Goal: Information Seeking & Learning: Learn about a topic

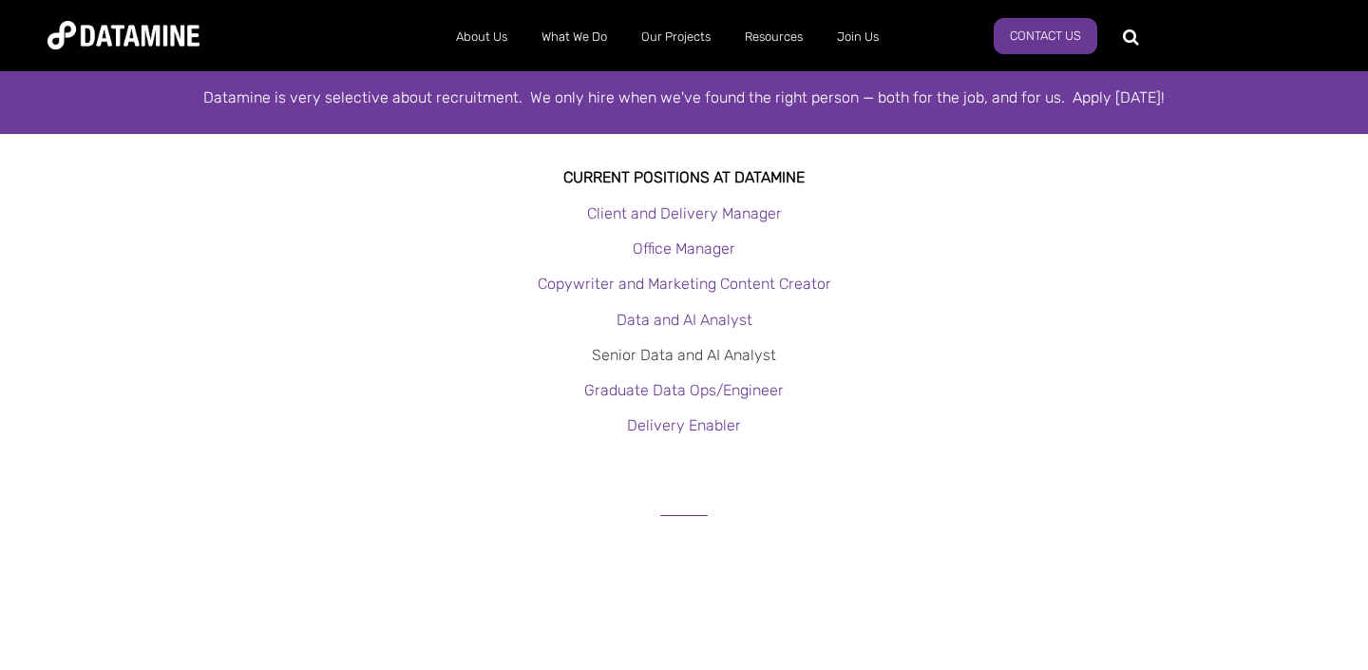
click at [701, 355] on link "Senior Data and AI Analyst" at bounding box center [684, 355] width 184 height 18
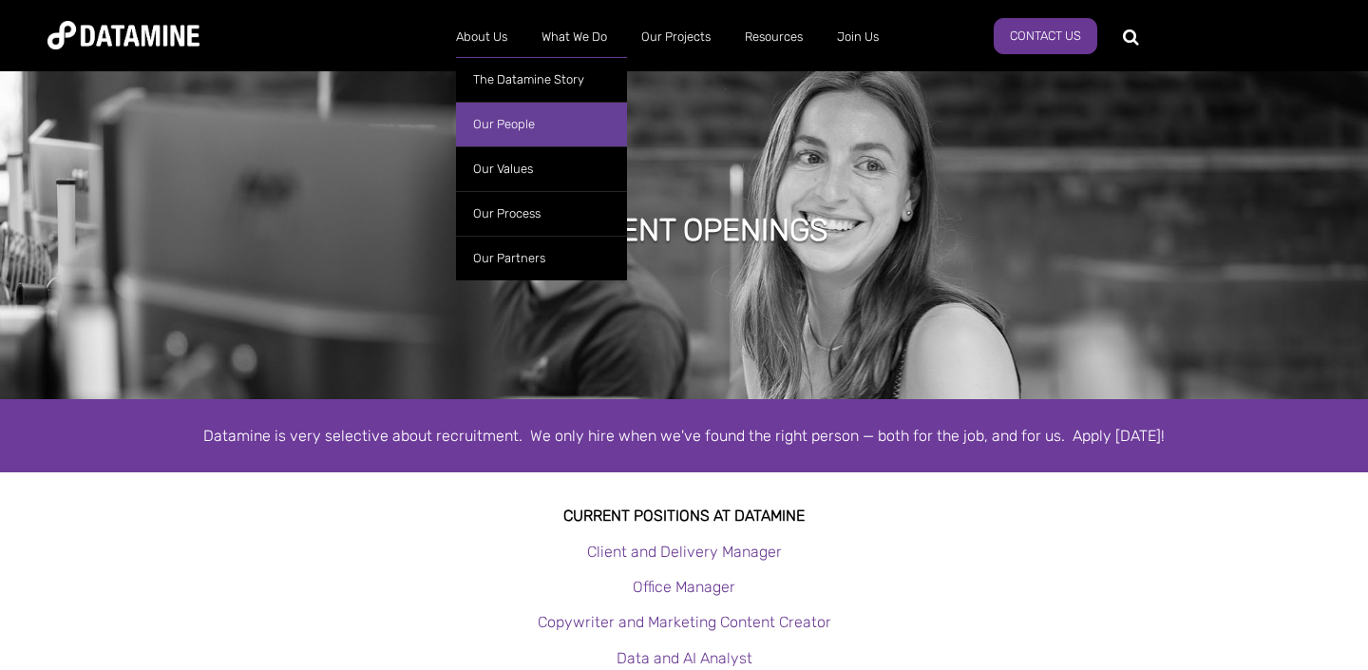
click at [518, 123] on link "Our People" at bounding box center [541, 124] width 171 height 45
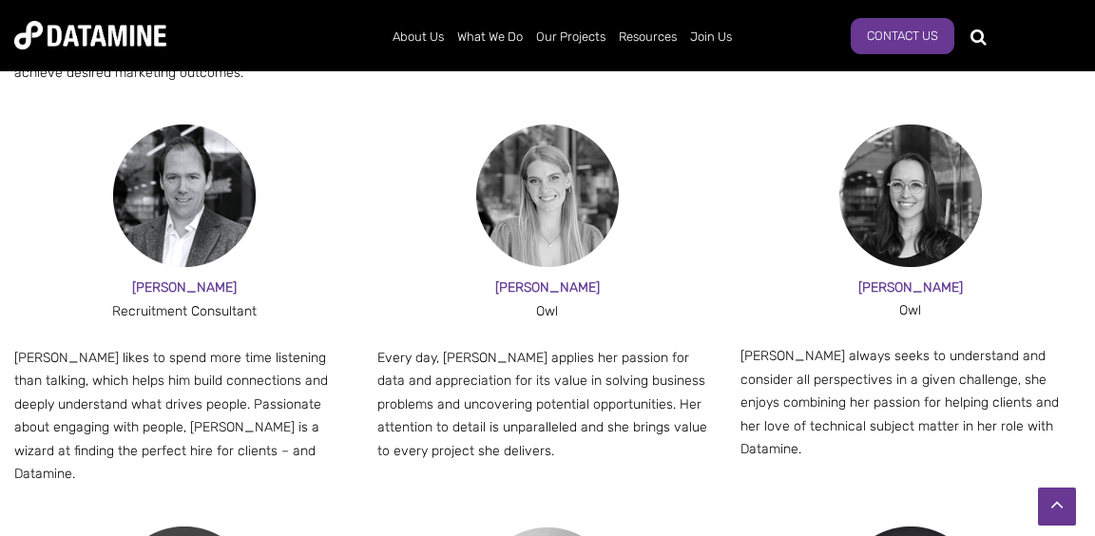
scroll to position [2069, 0]
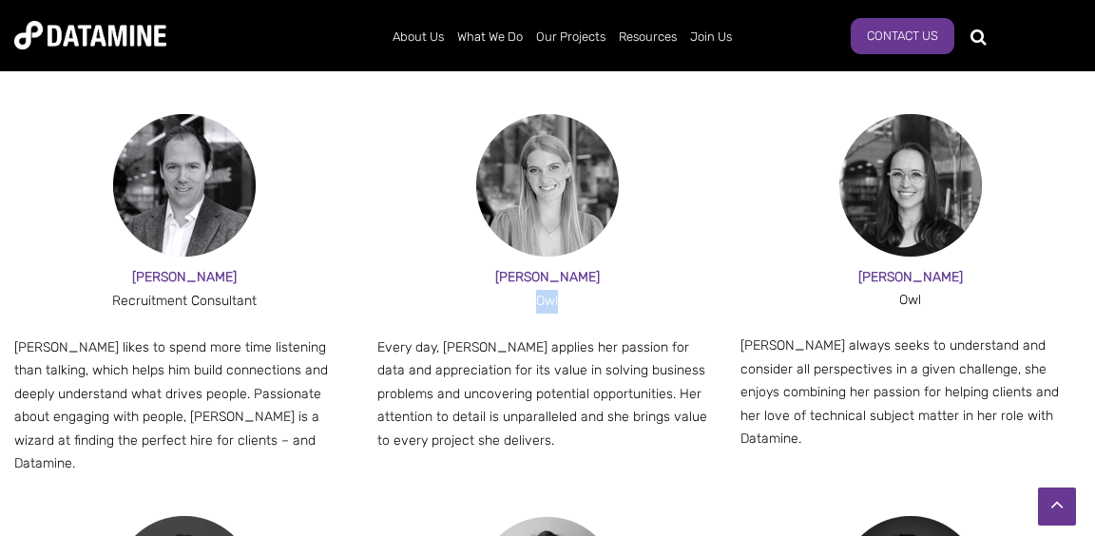
drag, startPoint x: 538, startPoint y: 276, endPoint x: 562, endPoint y: 275, distance: 23.8
click at [564, 290] on div "Owl" at bounding box center [547, 302] width 340 height 24
copy div "Owl"
click at [551, 283] on div at bounding box center [551, 283] width 0 height 0
click at [651, 313] on div at bounding box center [547, 325] width 340 height 24
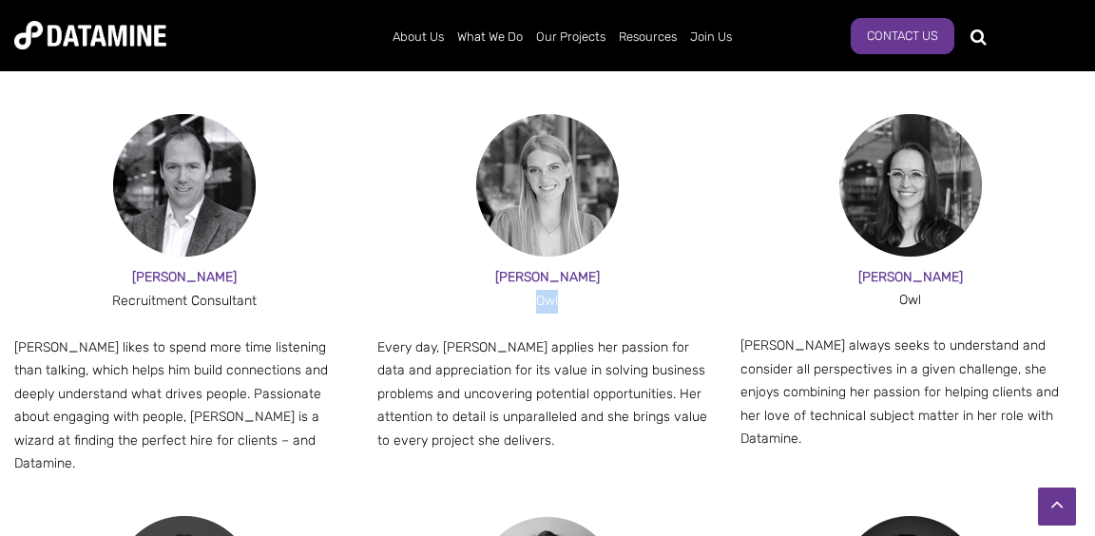
drag, startPoint x: 538, startPoint y: 273, endPoint x: 565, endPoint y: 273, distance: 27.6
click at [565, 290] on div "Owl" at bounding box center [547, 302] width 340 height 24
copy div "Owl"
click at [761, 373] on p "Rosie always seeks to understand and consider all perspectives in a given chall…" at bounding box center [910, 393] width 340 height 117
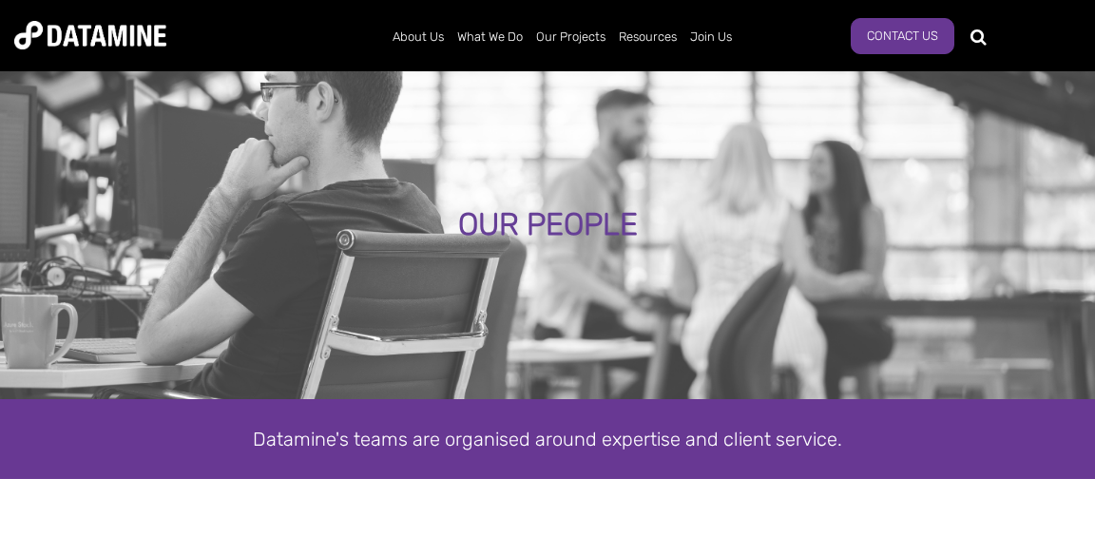
scroll to position [2, 0]
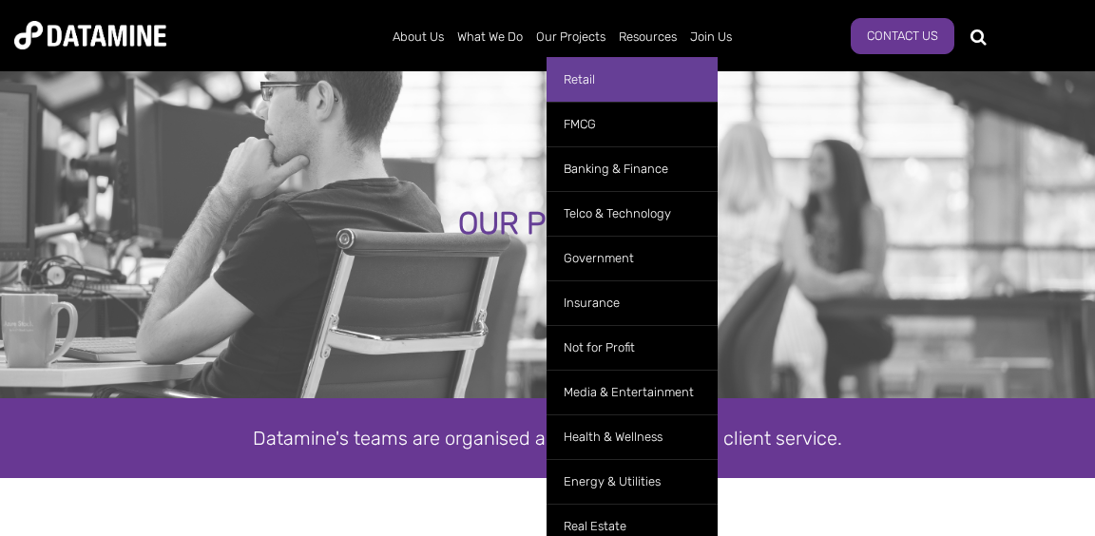
click at [583, 79] on link "Retail" at bounding box center [631, 79] width 171 height 45
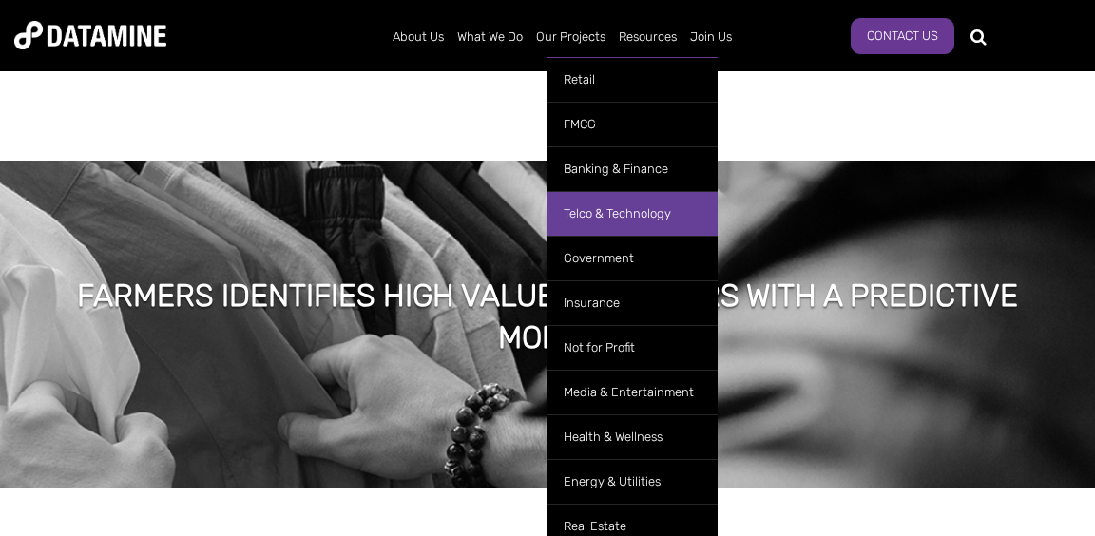
scroll to position [4557, 0]
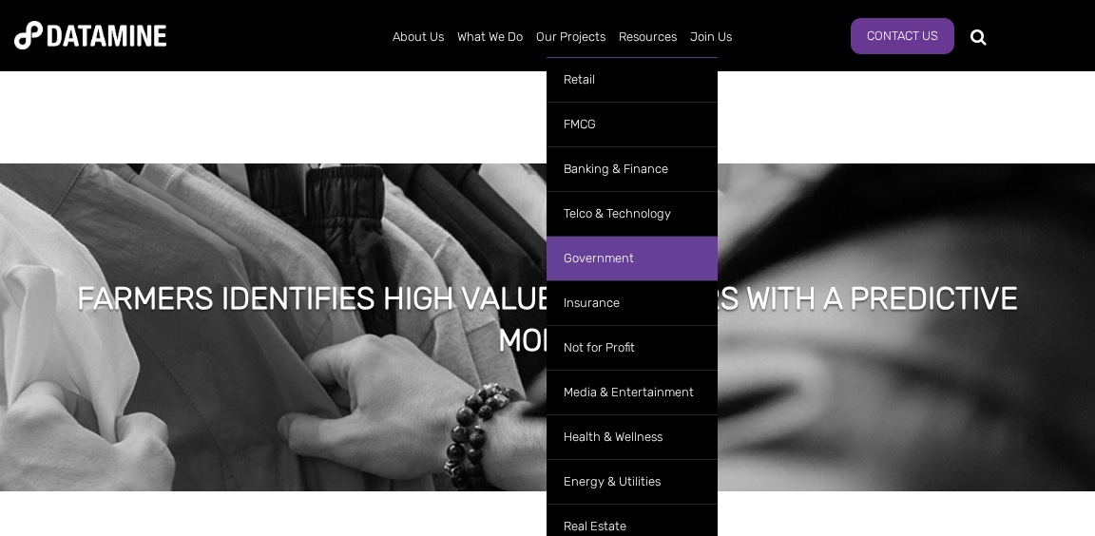
click at [611, 256] on link "Government" at bounding box center [631, 258] width 171 height 45
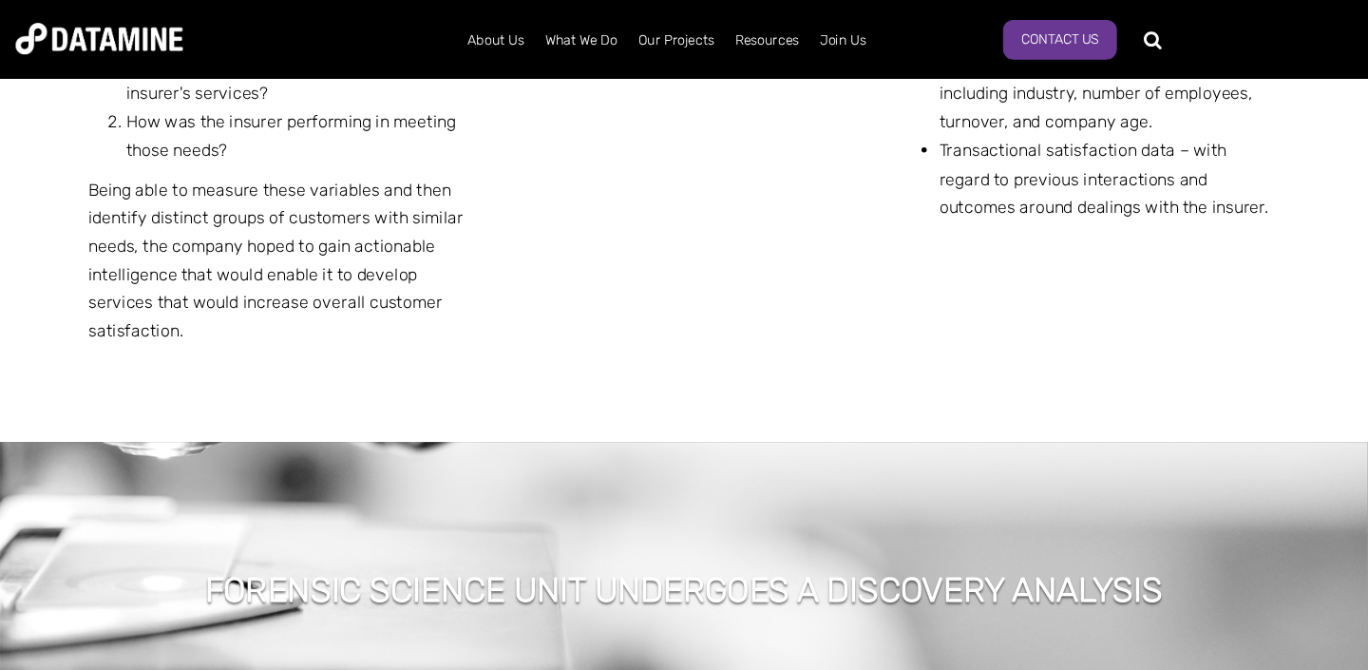
scroll to position [4610, 0]
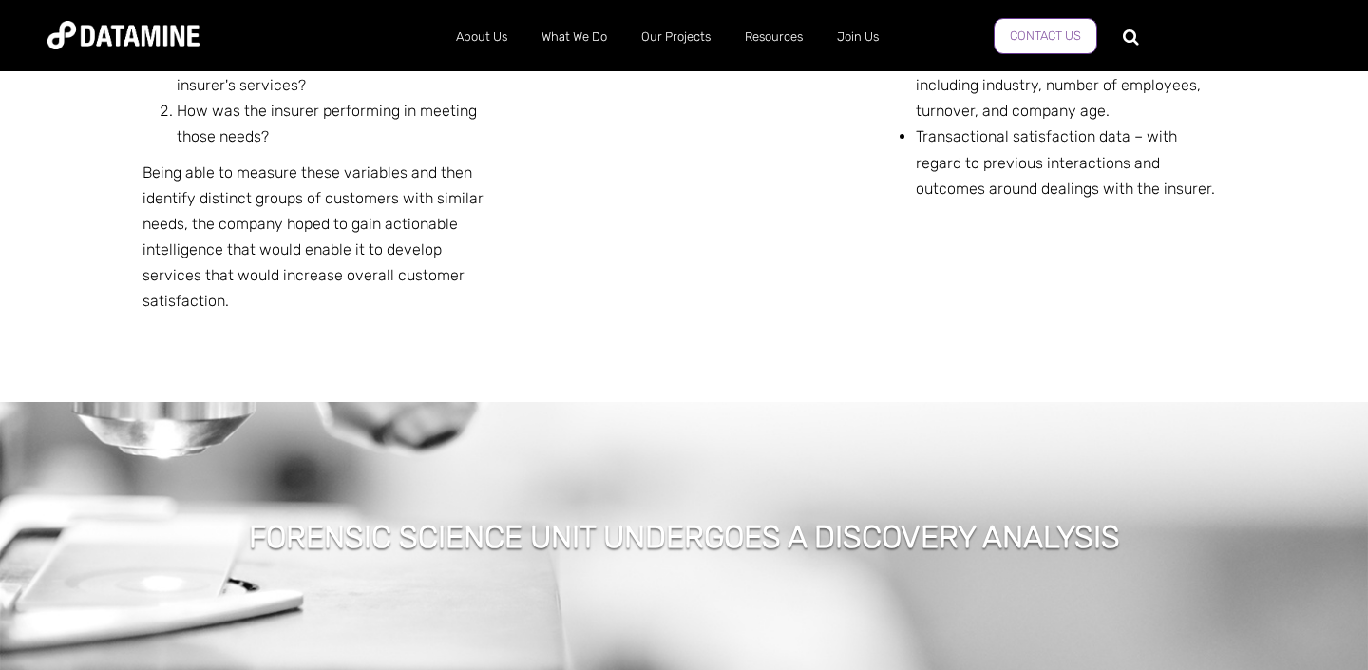
click at [1045, 33] on link "Contact Us" at bounding box center [1046, 36] width 104 height 36
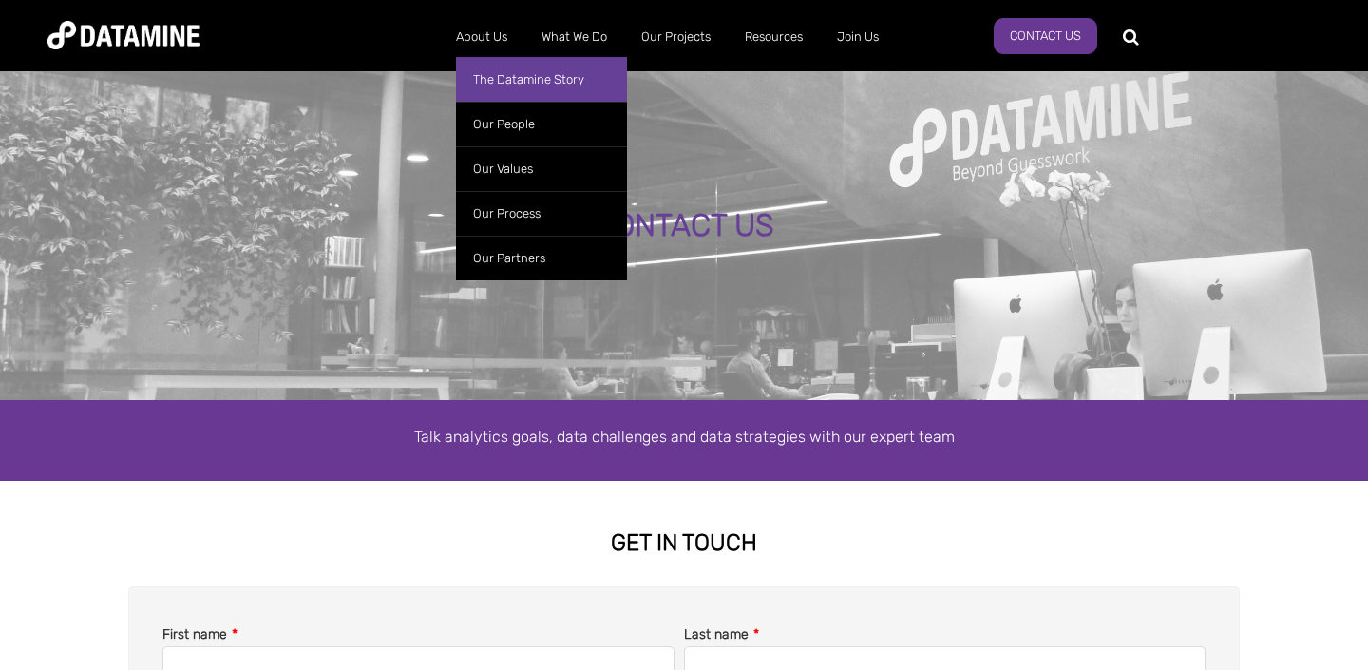
click at [500, 83] on link "The Datamine Story" at bounding box center [541, 79] width 171 height 45
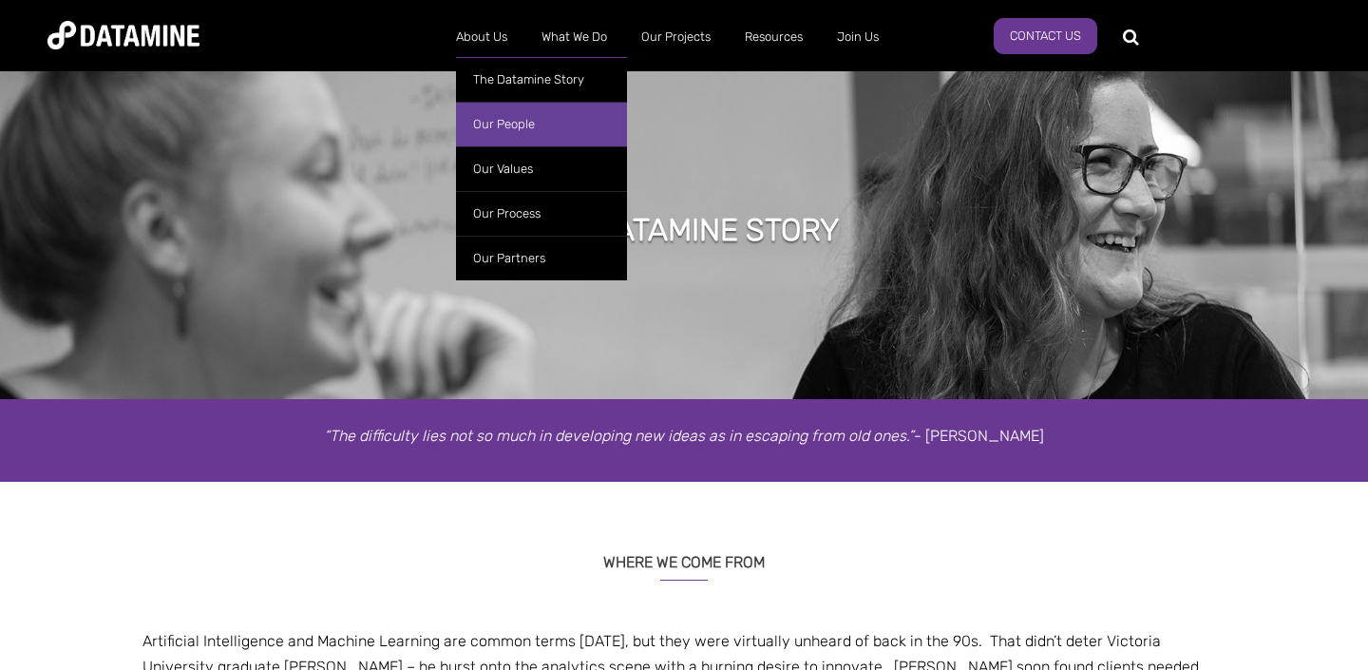
click at [496, 119] on link "Our People" at bounding box center [541, 124] width 171 height 45
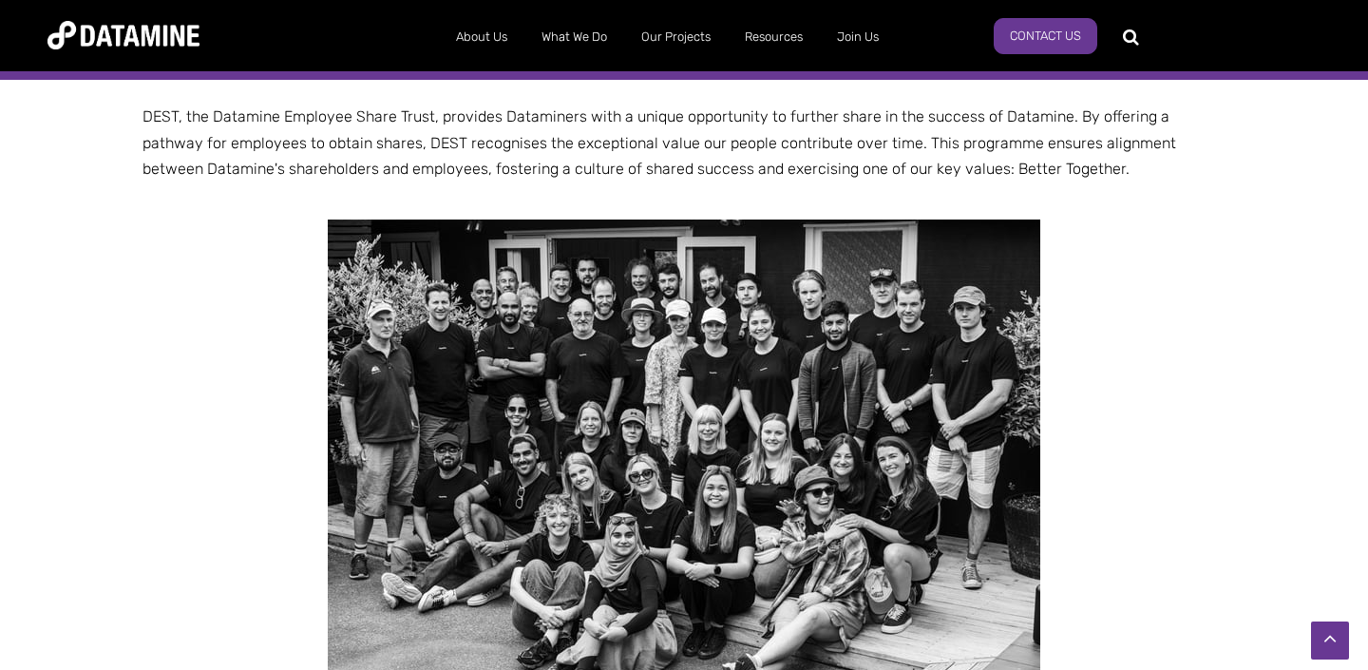
scroll to position [3194, 0]
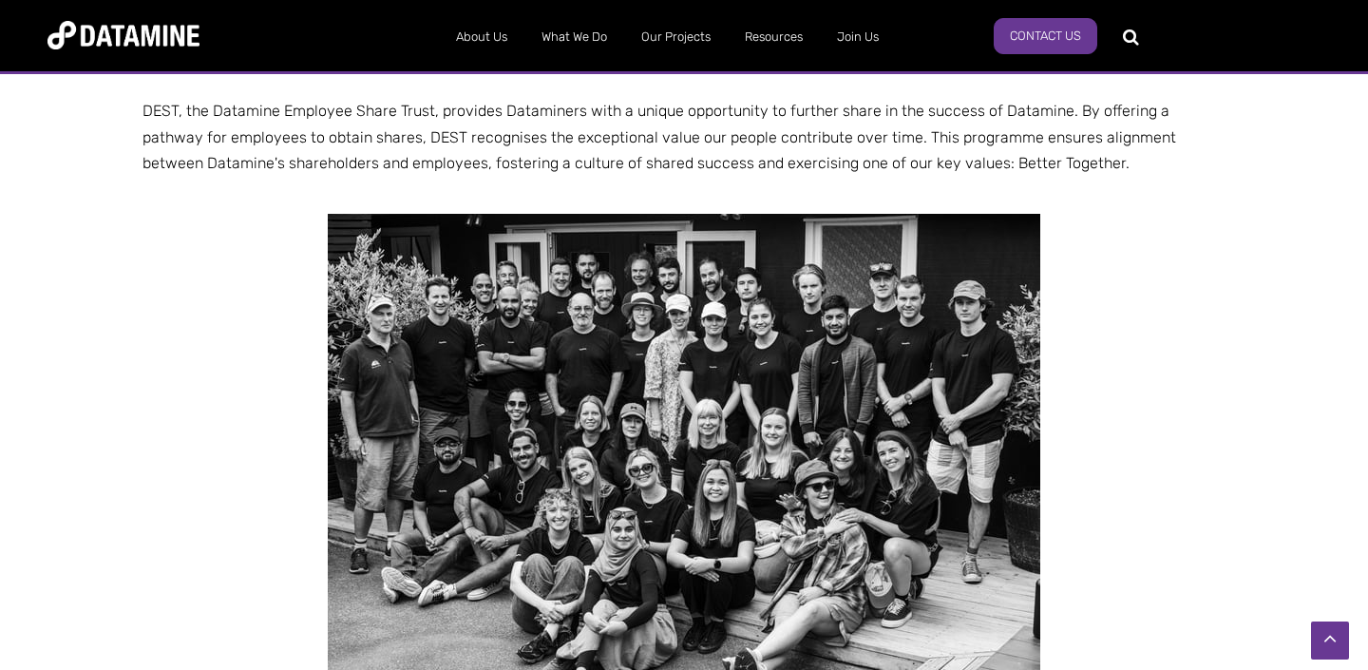
click at [690, 411] on img at bounding box center [684, 451] width 713 height 475
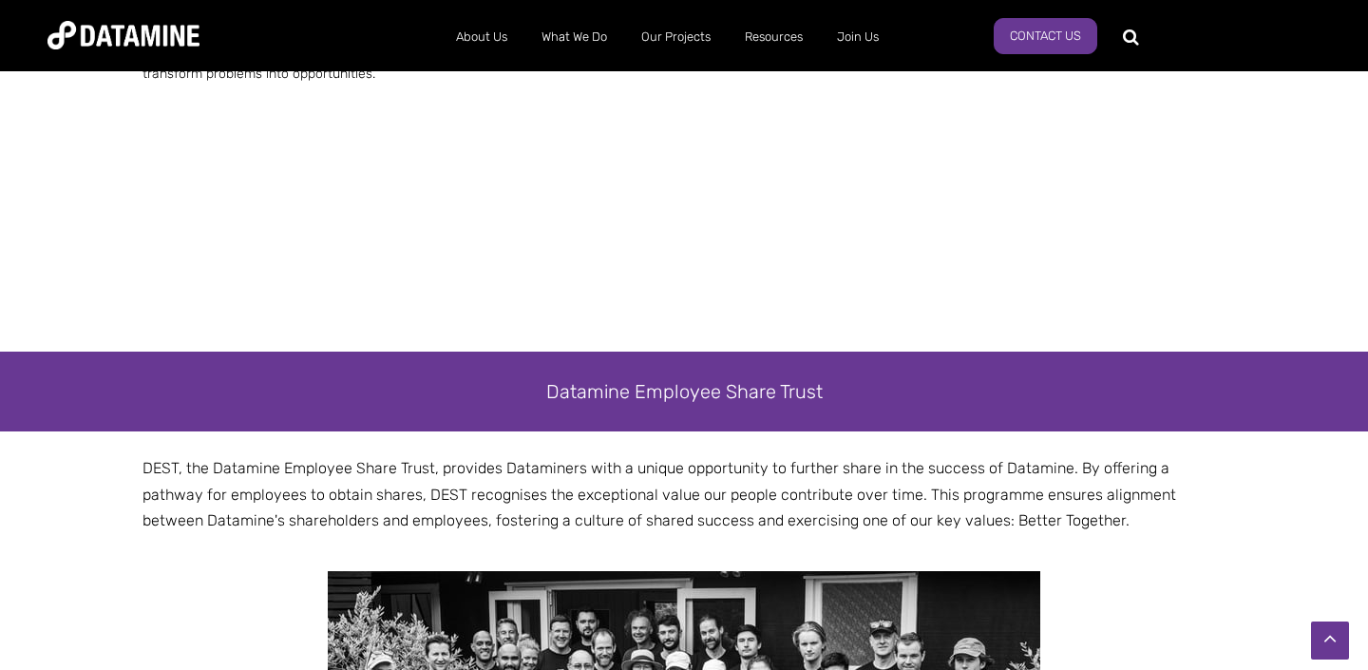
scroll to position [2828, 0]
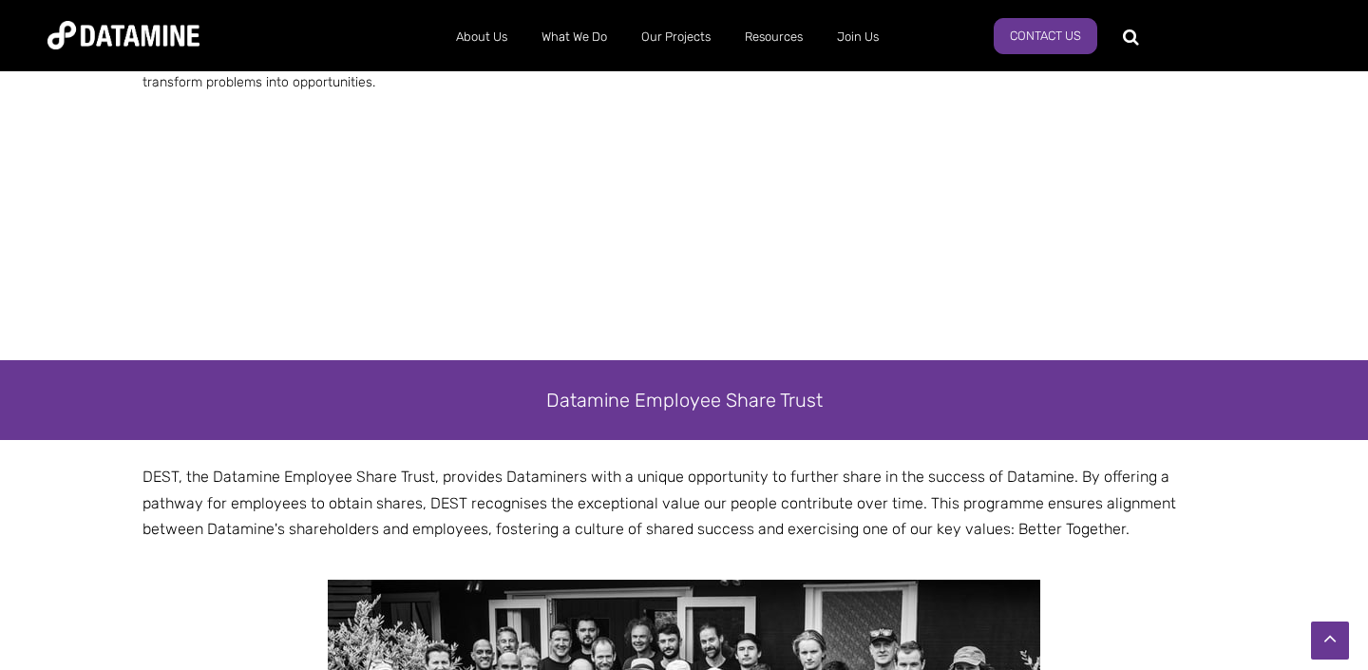
click at [144, 468] on span "DEST, the Datamine Employee Share Trust, provides Dataminers with a unique oppo…" at bounding box center [660, 502] width 1034 height 69
click at [463, 468] on span "DEST, the Datamine Employee Share Trust, provides Dataminers with a unique oppo…" at bounding box center [660, 502] width 1034 height 69
click at [450, 466] on div at bounding box center [450, 466] width 0 height 0
click at [824, 464] on p "DEST, the Datamine Employee Share Trust, provides Dataminers with a unique oppo…" at bounding box center [684, 503] width 1083 height 78
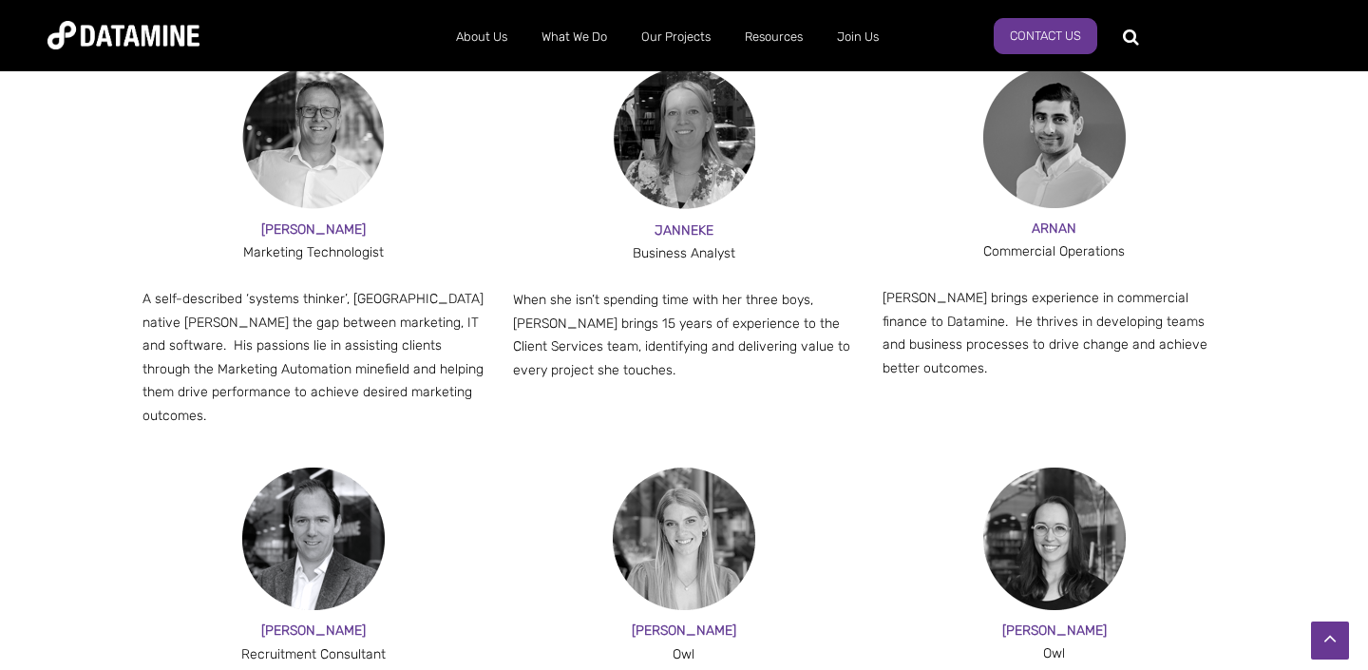
scroll to position [1719, 0]
